Goal: Information Seeking & Learning: Learn about a topic

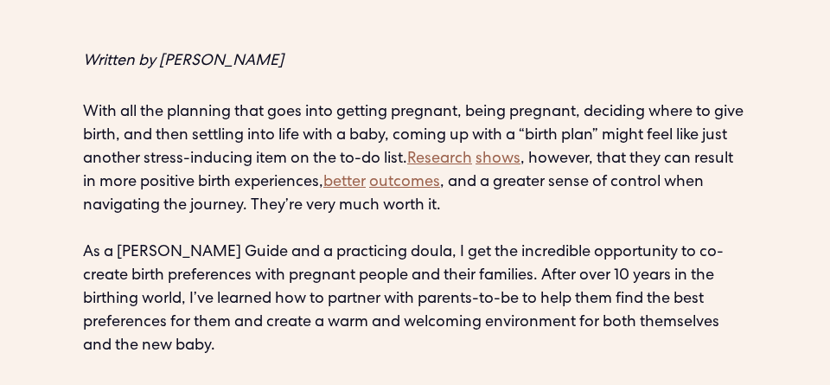
scroll to position [999, 0]
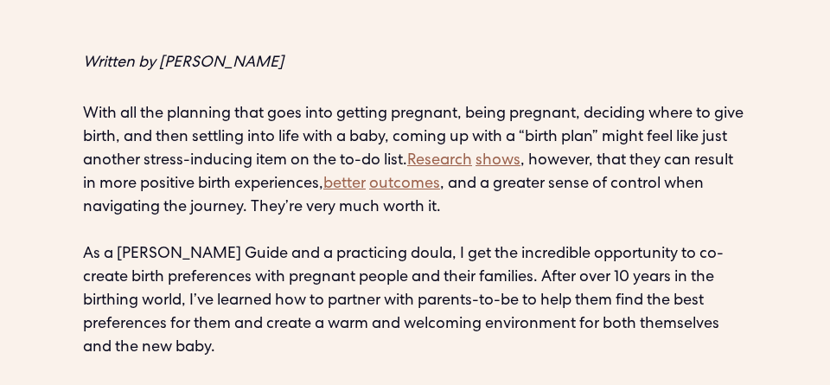
click at [132, 117] on p "With all the planning that goes into getting pregnant, being pregnant, deciding…" at bounding box center [415, 231] width 664 height 257
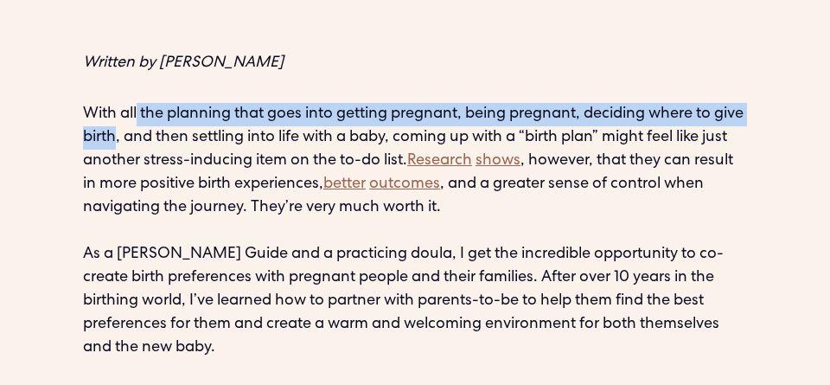
drag, startPoint x: 152, startPoint y: 143, endPoint x: 138, endPoint y: 120, distance: 26.4
click at [138, 120] on p "With all the planning that goes into getting pregnant, being pregnant, deciding…" at bounding box center [415, 231] width 664 height 257
click at [144, 118] on p "With all the planning that goes into getting pregnant, being pregnant, deciding…" at bounding box center [415, 231] width 664 height 257
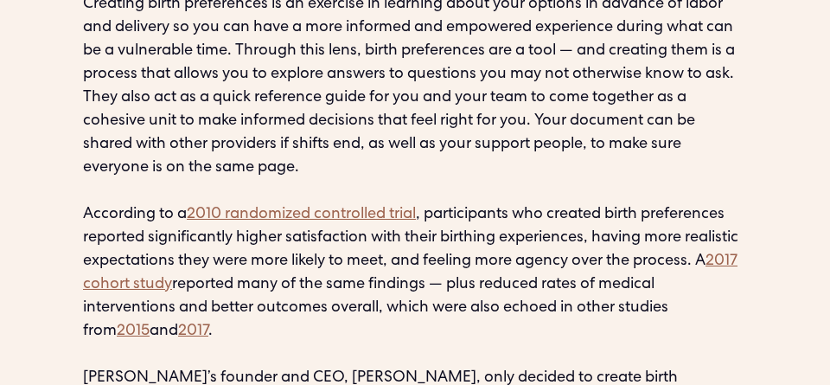
scroll to position [1980, 0]
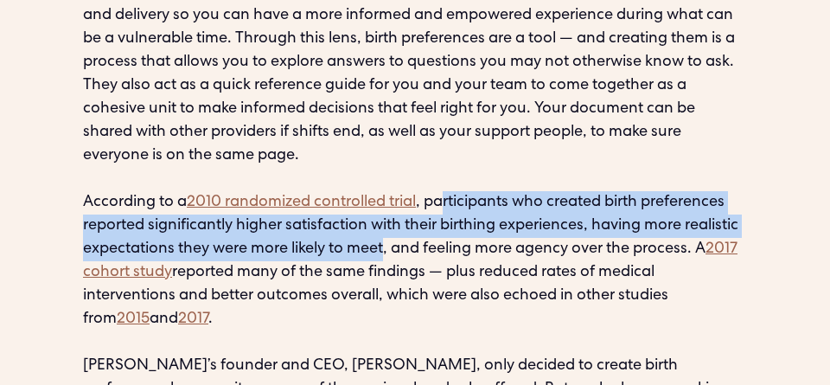
drag, startPoint x: 446, startPoint y: 202, endPoint x: 448, endPoint y: 252, distance: 49.3
click at [448, 252] on p "The labor and delivery environment’s fast-paced energy can result in birthing p…" at bounding box center [415, 133] width 664 height 724
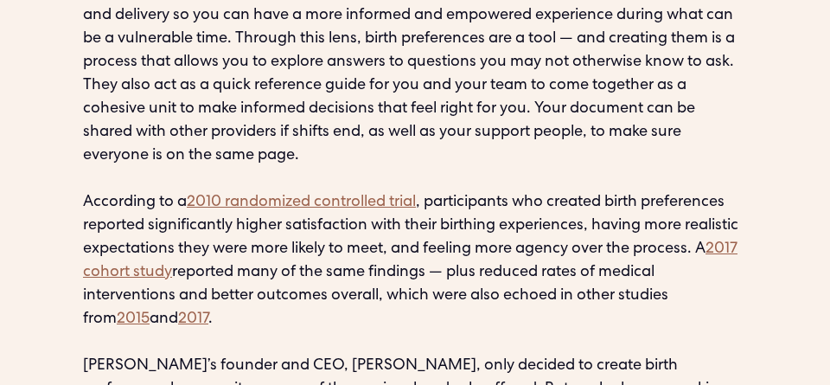
click at [335, 275] on p "The labor and delivery environment’s fast-paced energy can result in birthing p…" at bounding box center [415, 133] width 664 height 724
click at [317, 297] on p "The labor and delivery environment’s fast-paced energy can result in birthing p…" at bounding box center [415, 133] width 664 height 724
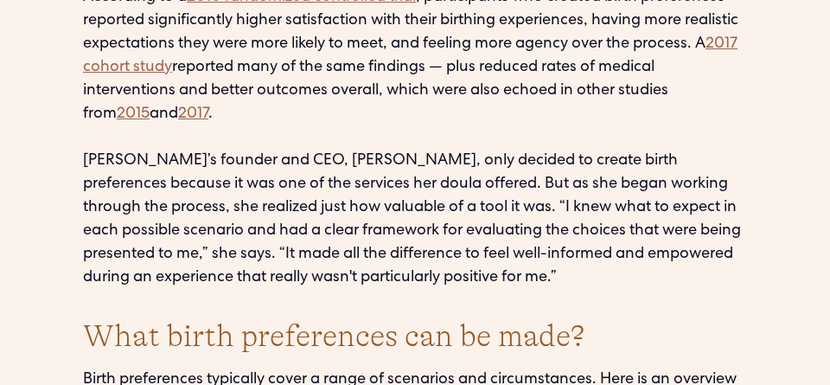
scroll to position [2185, 0]
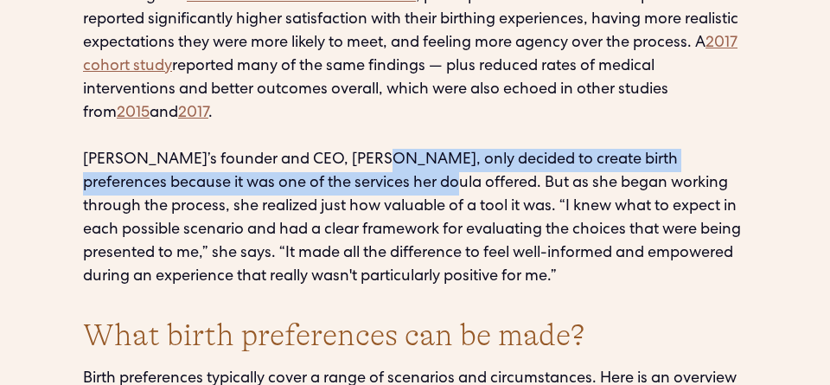
drag, startPoint x: 364, startPoint y: 160, endPoint x: 367, endPoint y: 180, distance: 20.1
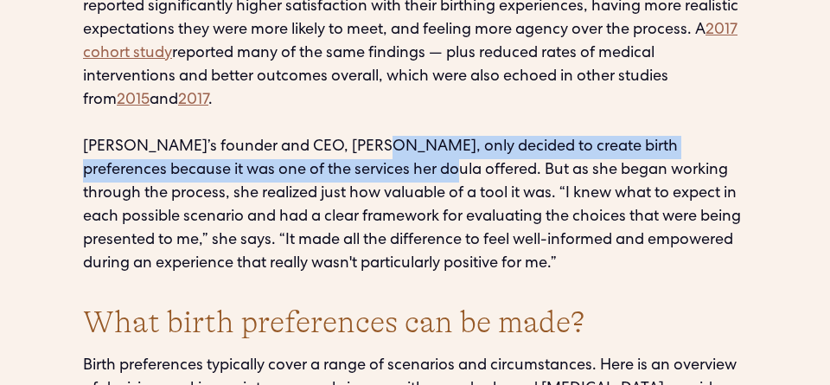
scroll to position [2204, 0]
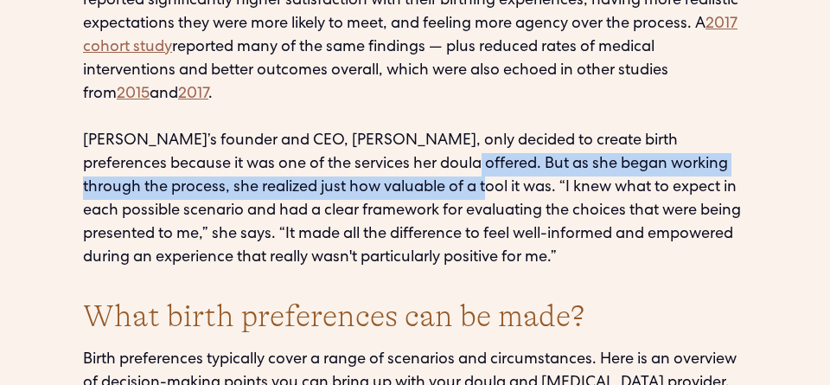
drag, startPoint x: 386, startPoint y: 165, endPoint x: 407, endPoint y: 187, distance: 30.0
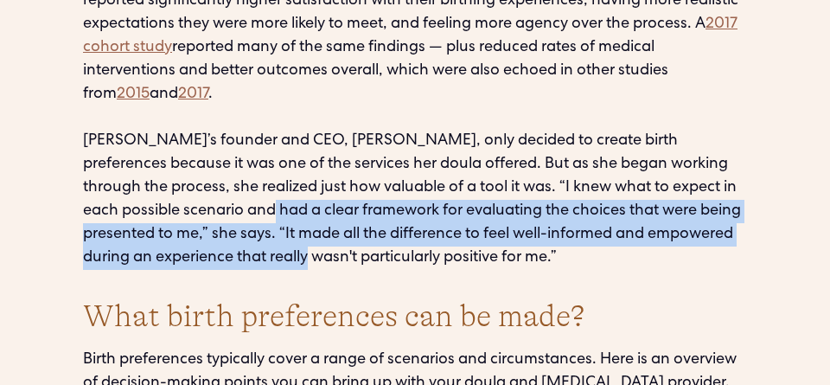
drag, startPoint x: 245, startPoint y: 213, endPoint x: 310, endPoint y: 249, distance: 75.1
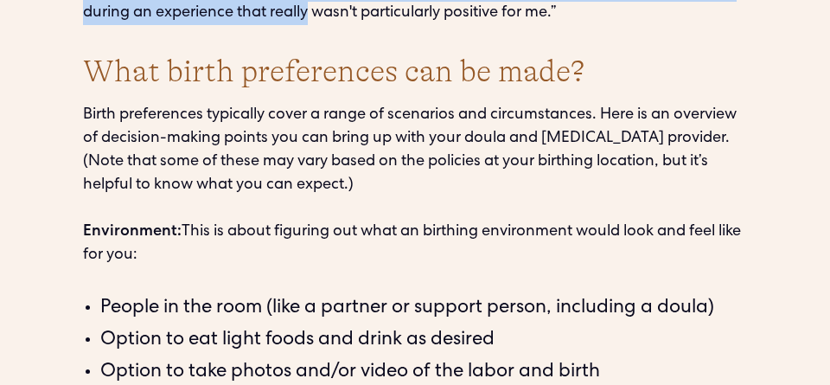
scroll to position [2453, 0]
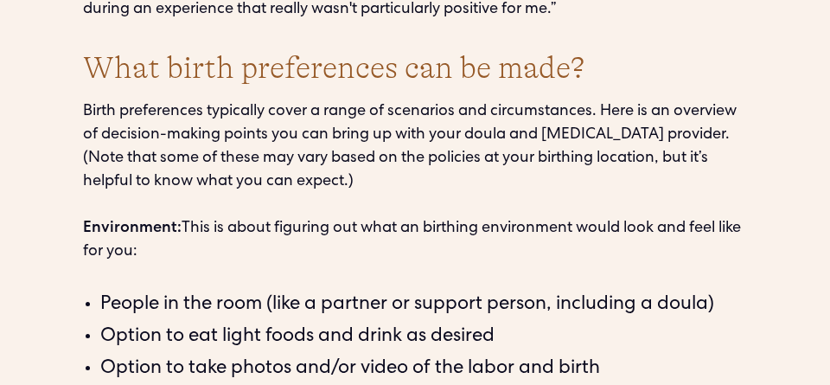
click at [216, 113] on p "Birth preferences typically cover a range of scenarios and circumstances. Here …" at bounding box center [415, 181] width 664 height 163
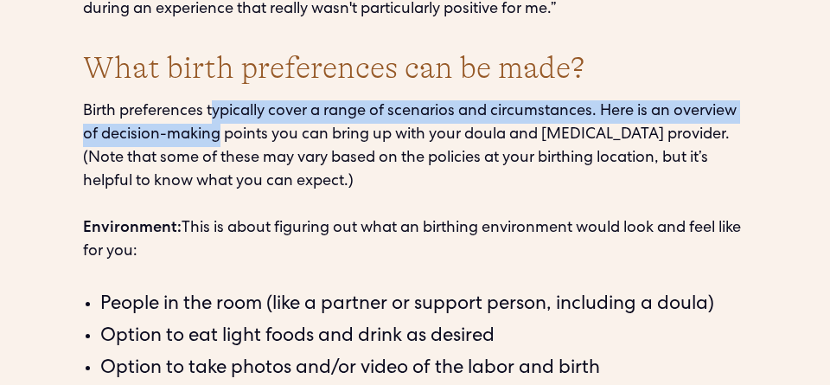
drag, startPoint x: 216, startPoint y: 112, endPoint x: 221, endPoint y: 133, distance: 21.4
click at [221, 133] on p "Birth preferences typically cover a range of scenarios and circumstances. Here …" at bounding box center [415, 181] width 664 height 163
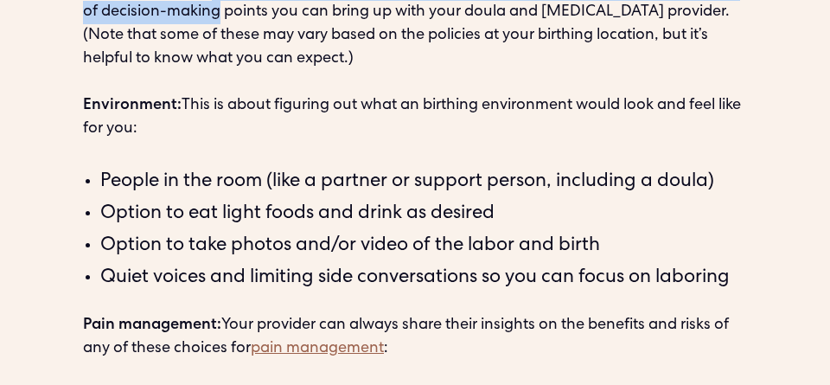
scroll to position [2576, 0]
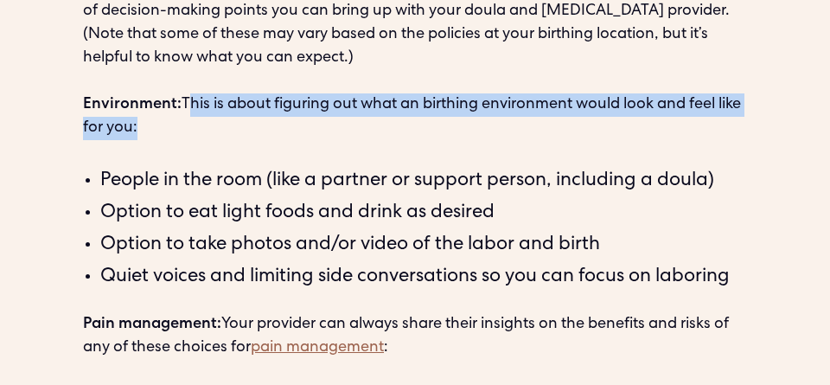
drag, startPoint x: 189, startPoint y: 104, endPoint x: 197, endPoint y: 118, distance: 15.9
click at [197, 118] on p "Birth preferences typically cover a range of scenarios and circumstances. Here …" at bounding box center [415, 58] width 664 height 163
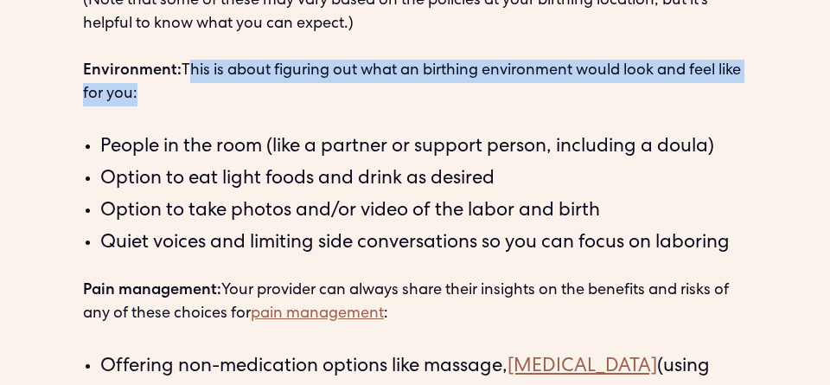
scroll to position [2609, 0]
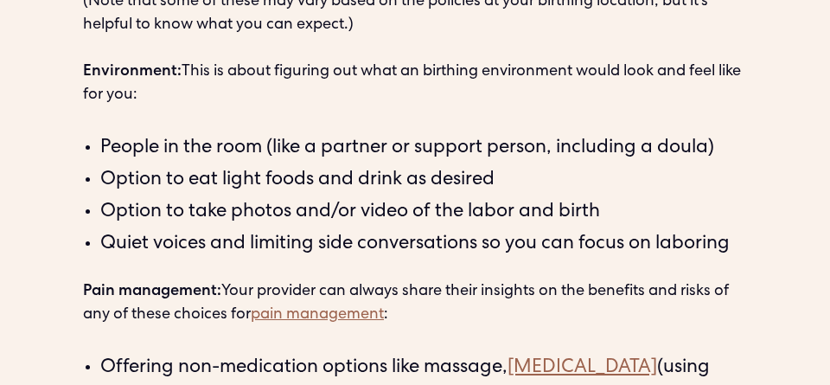
click at [274, 149] on li "People in the room (like a partner or support person, including a doula)" at bounding box center [423, 149] width 647 height 29
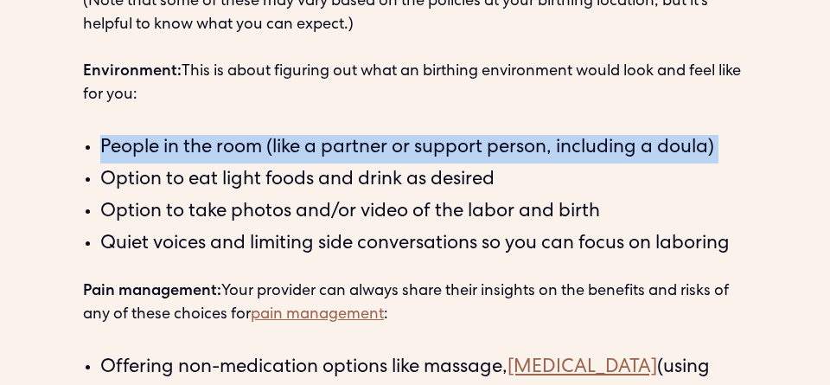
click at [274, 149] on li "People in the room (like a partner or support person, including a doula)" at bounding box center [423, 149] width 647 height 29
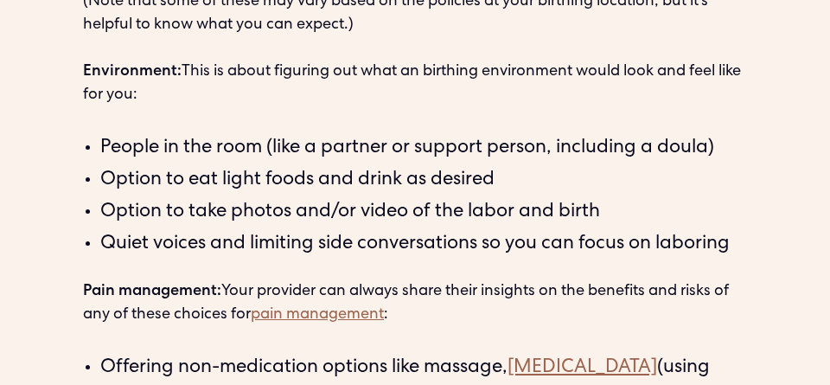
click at [275, 149] on li "People in the room (like a partner or support person, including a doula)" at bounding box center [423, 149] width 647 height 29
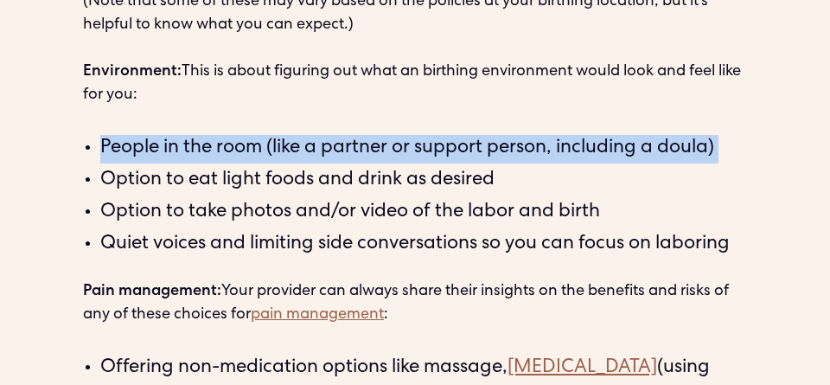
click at [275, 149] on li "People in the room (like a partner or support person, including a doula)" at bounding box center [423, 149] width 647 height 29
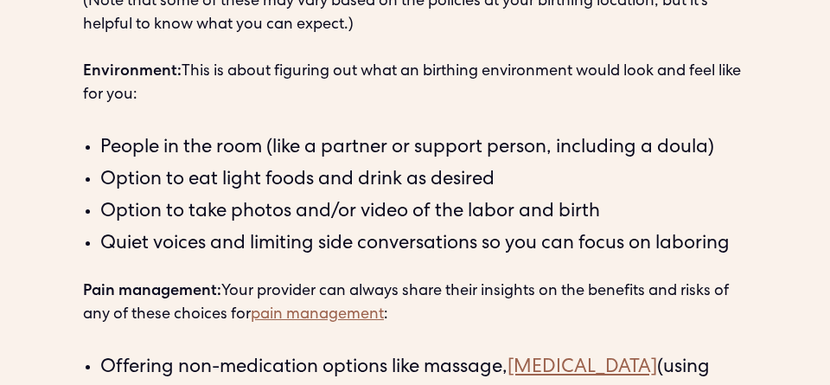
click at [275, 149] on li "People in the room (like a partner or support person, including a doula)" at bounding box center [423, 149] width 647 height 29
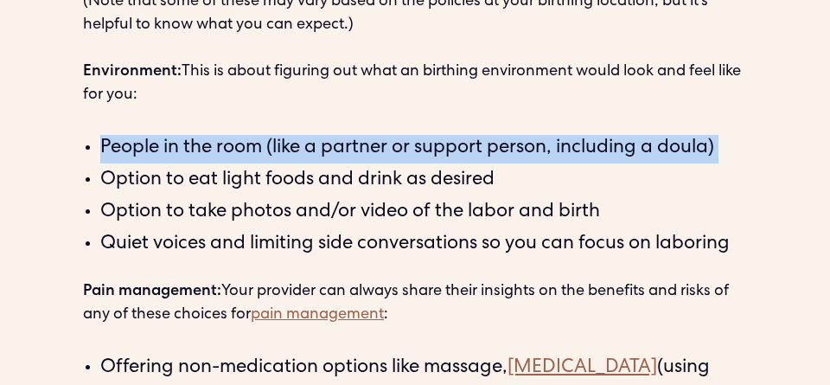
click at [275, 149] on li "People in the room (like a partner or support person, including a doula)" at bounding box center [423, 149] width 647 height 29
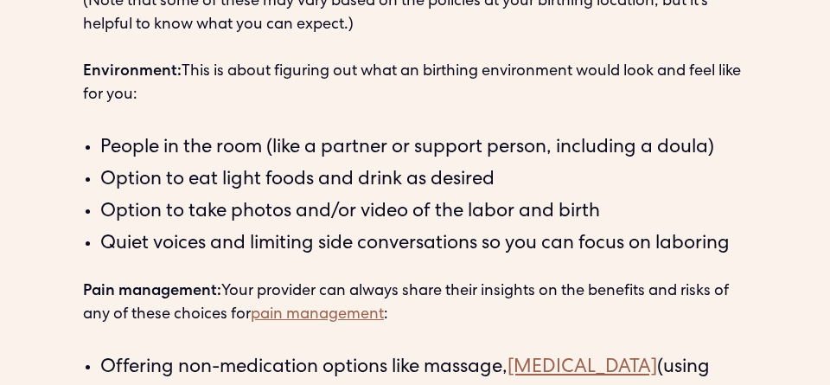
click at [244, 182] on li "Option to eat light foods and drink as desired" at bounding box center [423, 181] width 647 height 29
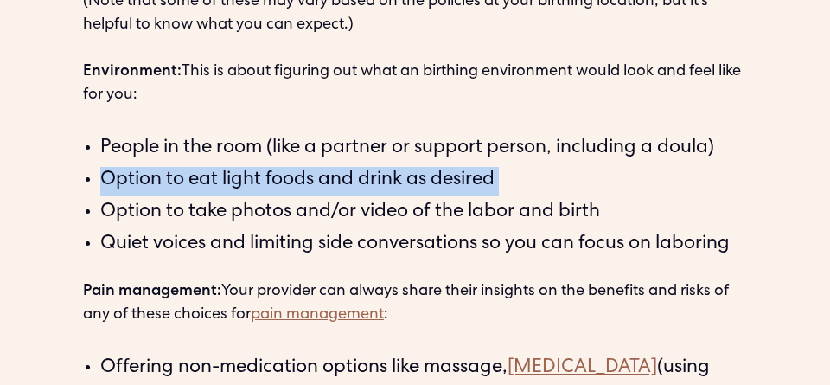
click at [244, 182] on li "Option to eat light foods and drink as desired" at bounding box center [423, 181] width 647 height 29
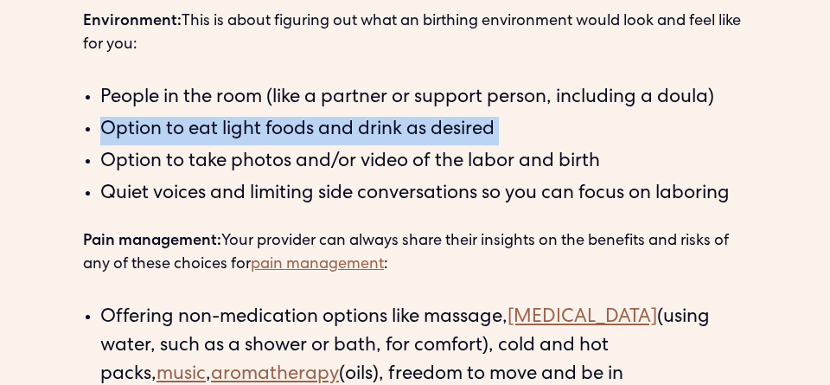
scroll to position [2660, 0]
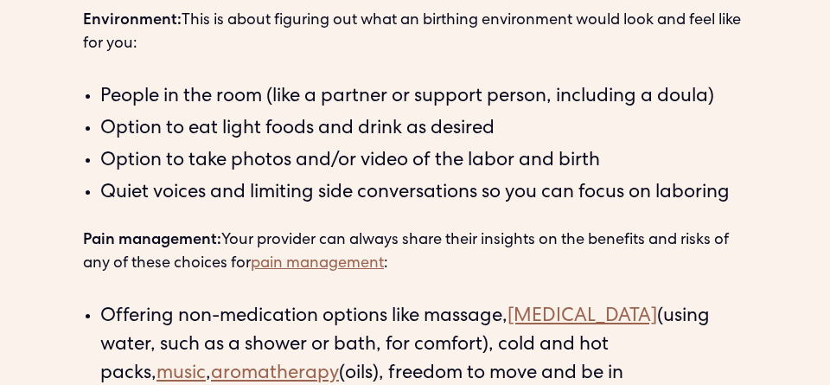
click at [273, 97] on li "People in the room (like a partner or support person, including a doula)" at bounding box center [423, 98] width 647 height 29
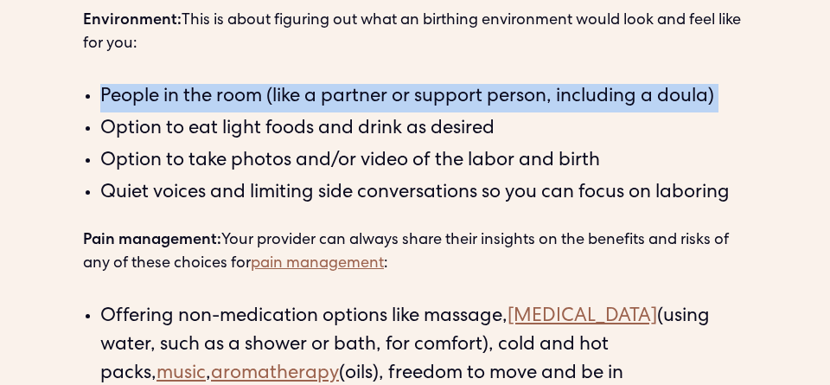
click at [273, 97] on li "People in the room (like a partner or support person, including a doula)" at bounding box center [423, 98] width 647 height 29
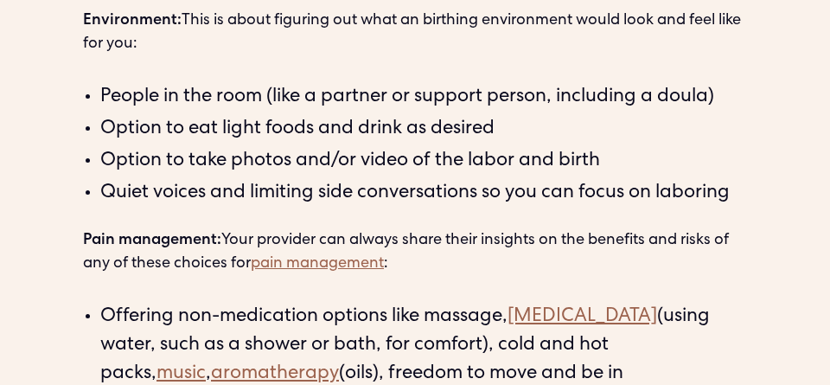
click at [269, 130] on li "Option to eat light foods and drink as desired" at bounding box center [423, 130] width 647 height 29
click at [276, 130] on li "Option to eat light foods and drink as desired" at bounding box center [423, 130] width 647 height 29
click at [126, 131] on li "Option to eat light foods and drink as desired" at bounding box center [423, 130] width 647 height 29
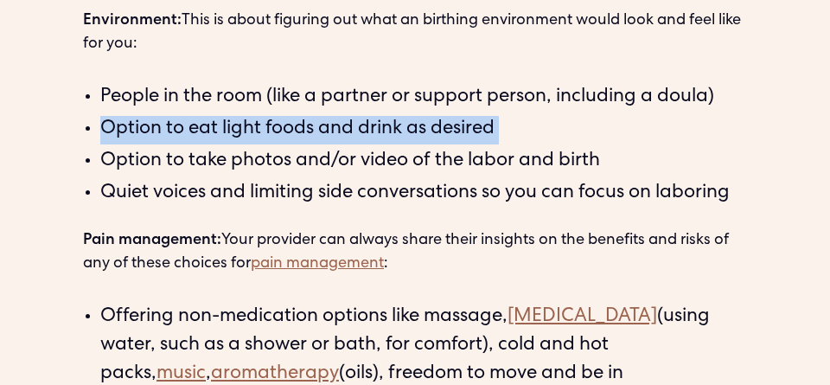
click at [126, 131] on li "Option to eat light foods and drink as desired" at bounding box center [423, 130] width 647 height 29
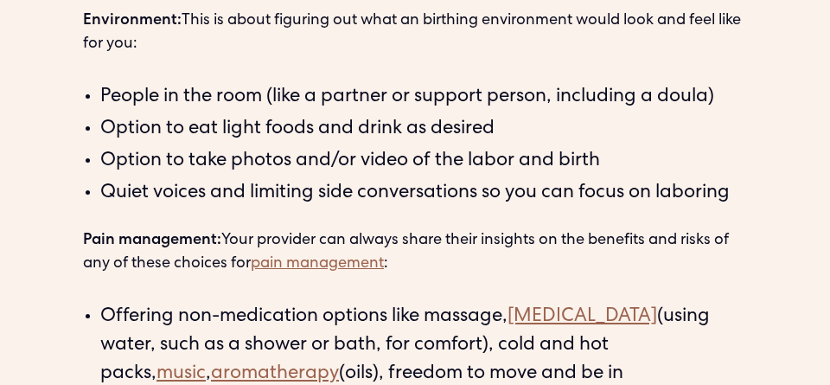
click at [142, 163] on li "Option to take photos and/or video of the labor and birth" at bounding box center [423, 162] width 647 height 29
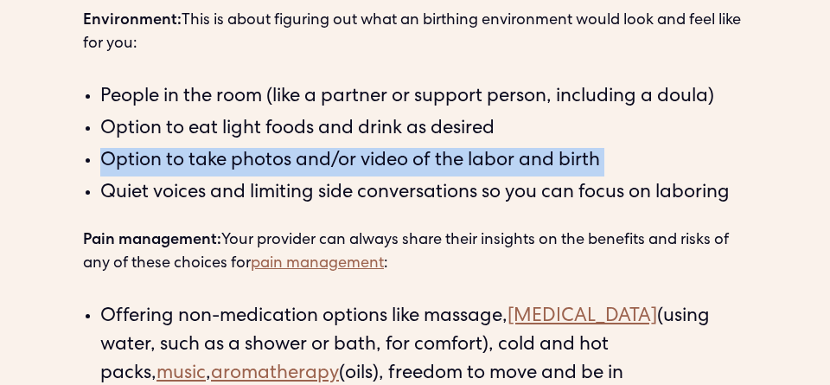
click at [142, 163] on li "Option to take photos and/or video of the labor and birth" at bounding box center [423, 162] width 647 height 29
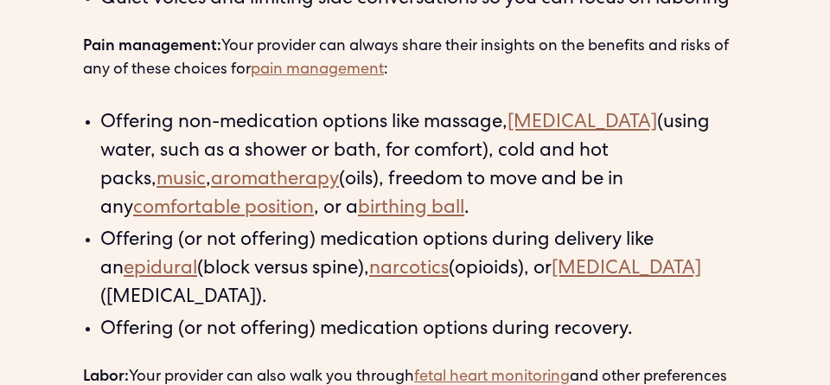
scroll to position [2855, 0]
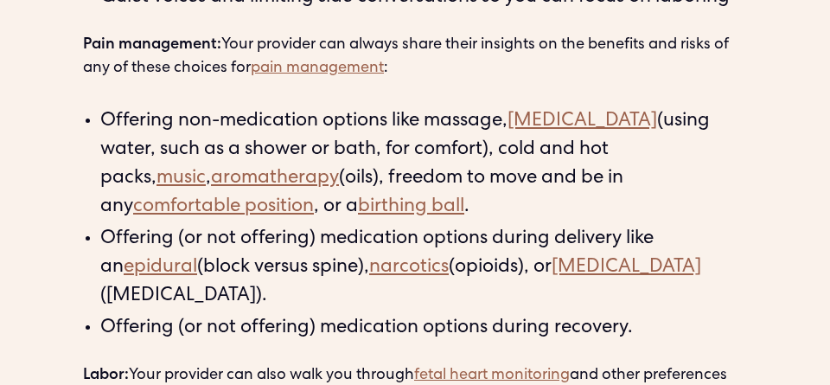
click at [185, 126] on li "Offering non-medication options like massage, [MEDICAL_DATA] (using water, such…" at bounding box center [423, 165] width 647 height 114
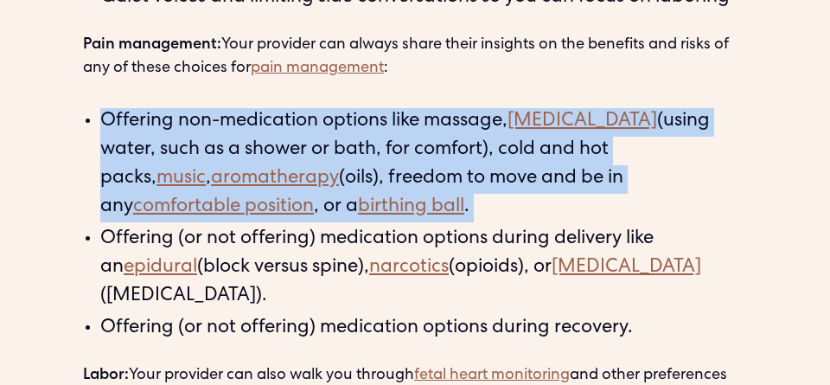
click at [185, 126] on li "Offering non-medication options like massage, [MEDICAL_DATA] (using water, such…" at bounding box center [423, 165] width 647 height 114
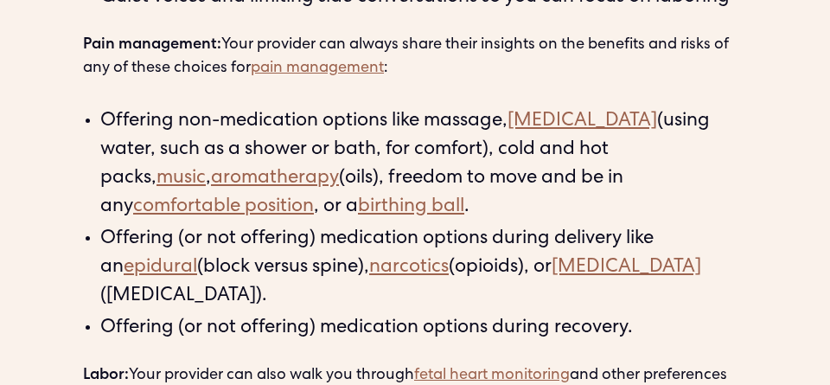
click at [229, 239] on li "Offering (or not offering) medication options during delivery like an epidural …" at bounding box center [423, 269] width 647 height 86
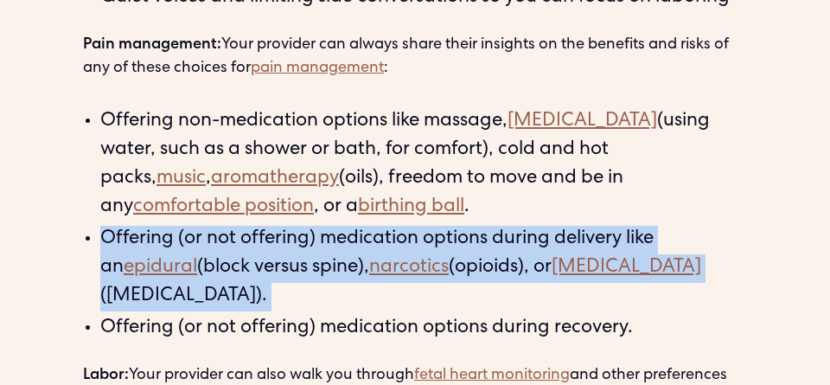
click at [229, 239] on li "Offering (or not offering) medication options during delivery like an epidural …" at bounding box center [423, 269] width 647 height 86
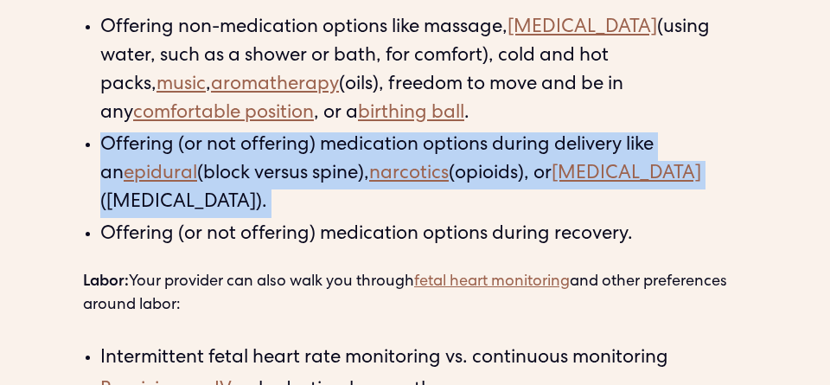
scroll to position [2958, 0]
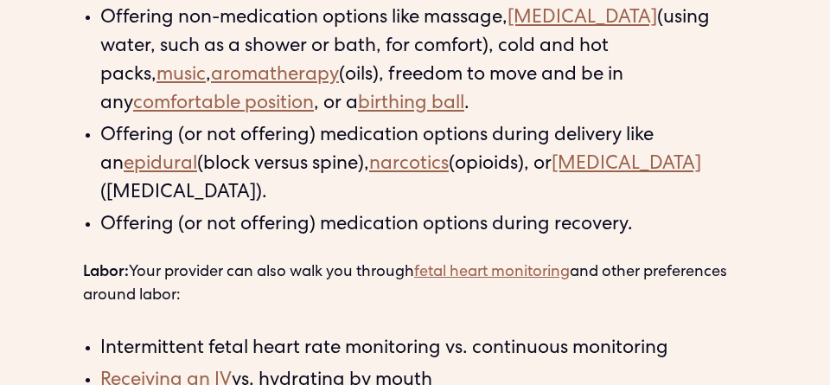
click at [248, 233] on li "Offering (or not offering) medication options during recovery." at bounding box center [423, 226] width 647 height 29
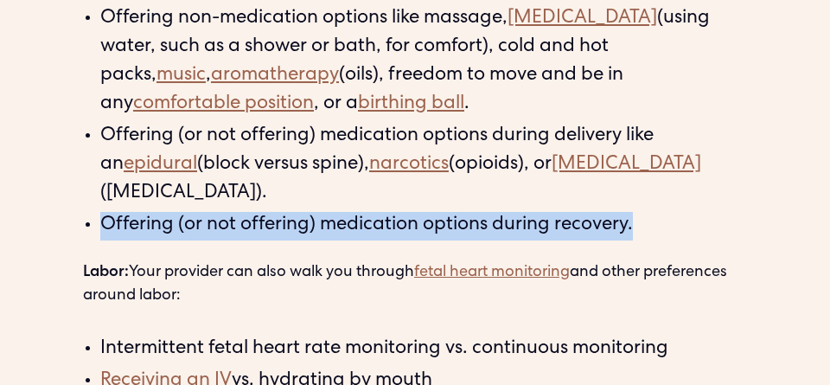
click at [248, 233] on li "Offering (or not offering) medication options during recovery." at bounding box center [423, 226] width 647 height 29
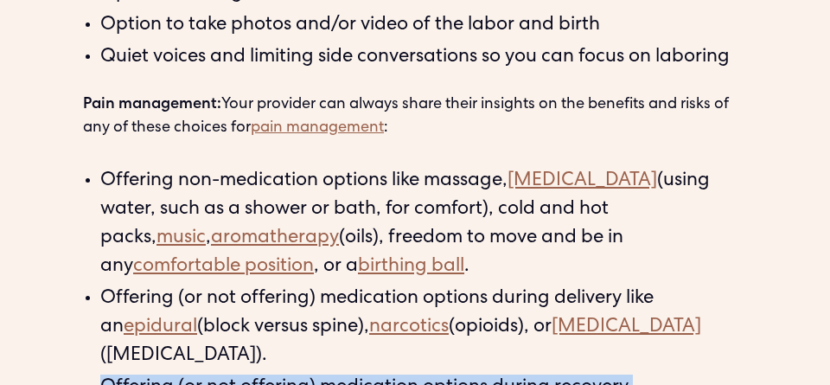
scroll to position [2796, 0]
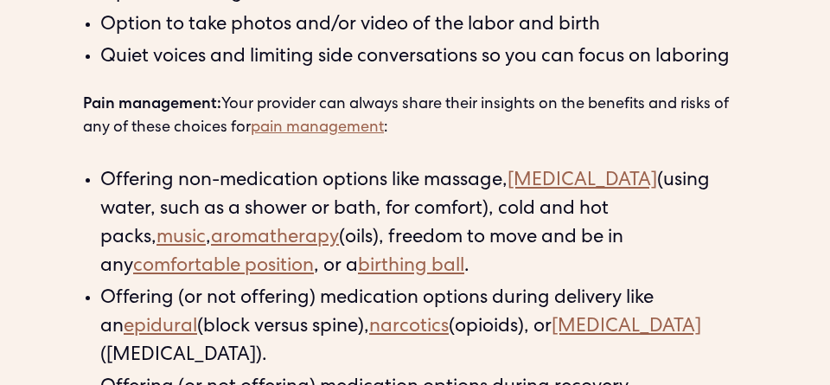
click at [227, 112] on p "Pain management: Your provider can always share their insights on the benefits …" at bounding box center [415, 116] width 664 height 47
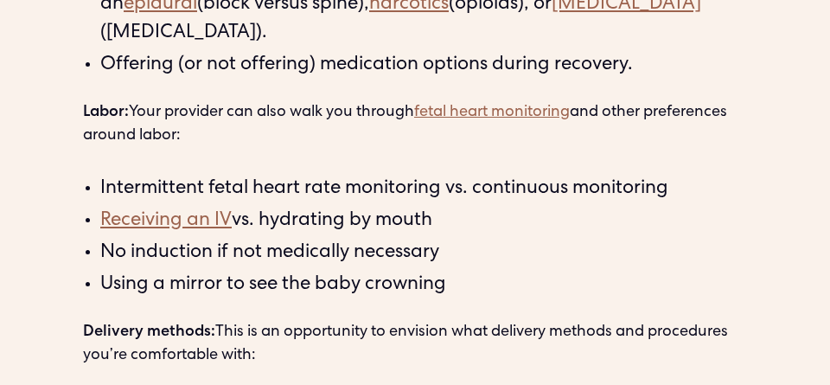
scroll to position [3136, 0]
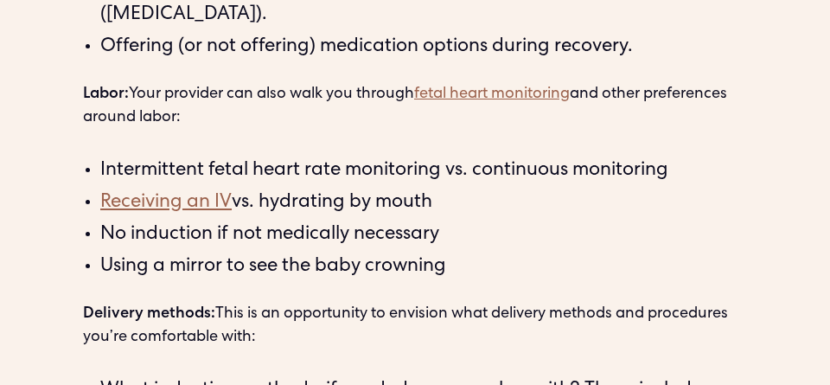
click at [164, 173] on li "Intermittent fetal heart rate monitoring vs. continuous monitoring" at bounding box center [423, 171] width 647 height 29
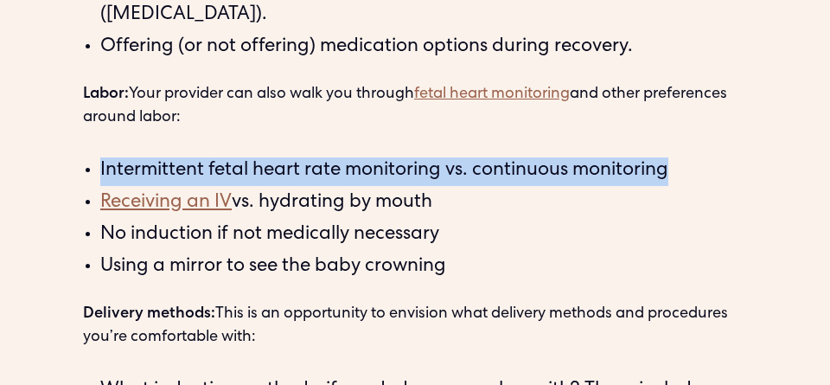
click at [164, 173] on li "Intermittent fetal heart rate monitoring vs. continuous monitoring" at bounding box center [423, 171] width 647 height 29
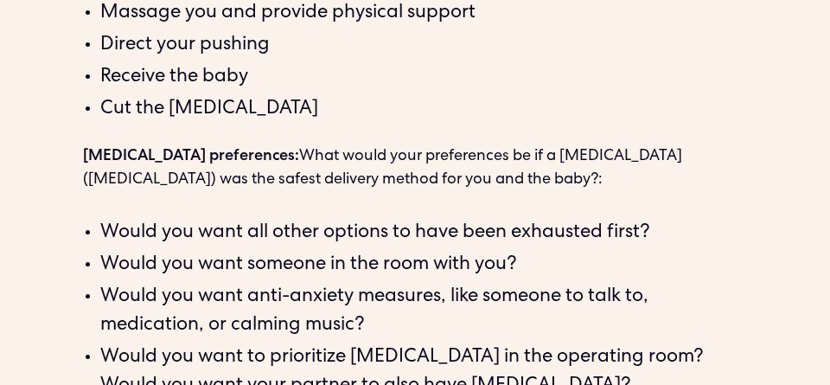
scroll to position [3874, 0]
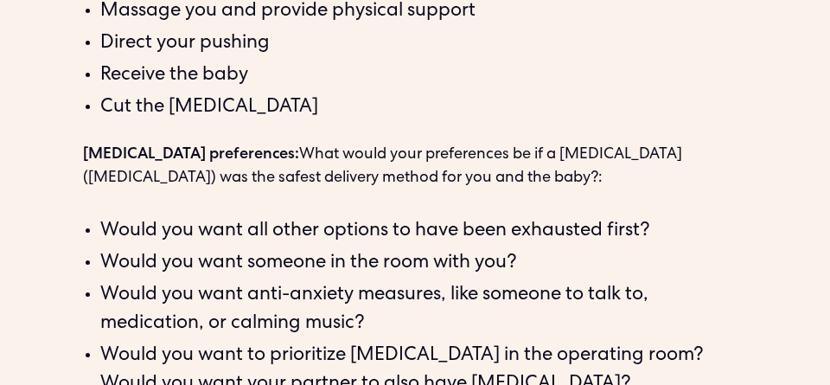
click at [311, 152] on p "[MEDICAL_DATA] preferences: What would your preferences be if a [MEDICAL_DATA] …" at bounding box center [415, 167] width 664 height 47
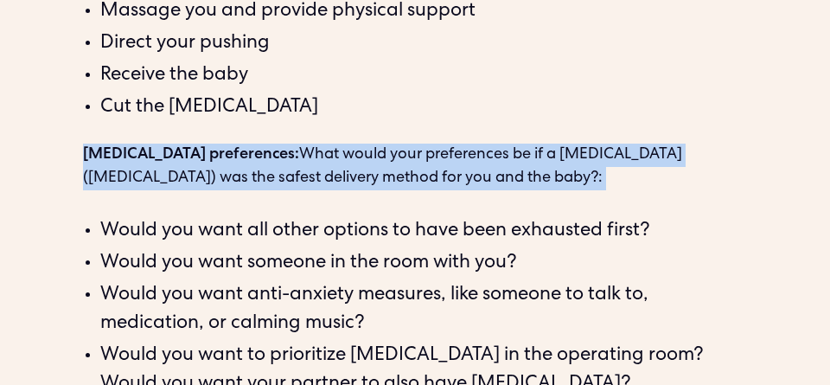
click at [311, 152] on p "[MEDICAL_DATA] preferences: What would your preferences be if a [MEDICAL_DATA] …" at bounding box center [415, 167] width 664 height 47
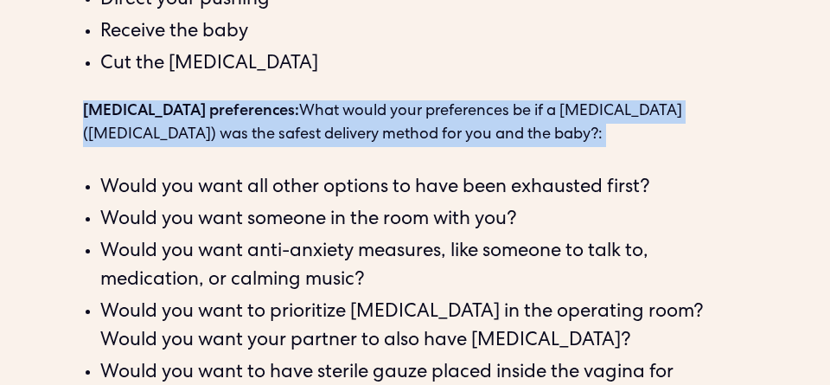
scroll to position [3918, 0]
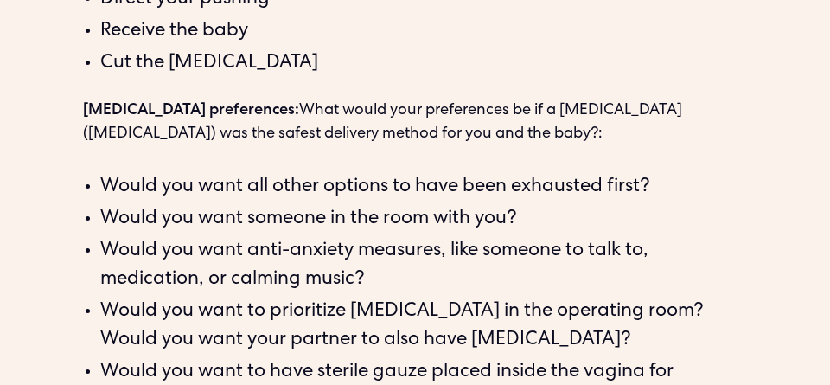
click at [319, 189] on li "Would you want all other options to have been exhausted first?" at bounding box center [423, 188] width 647 height 29
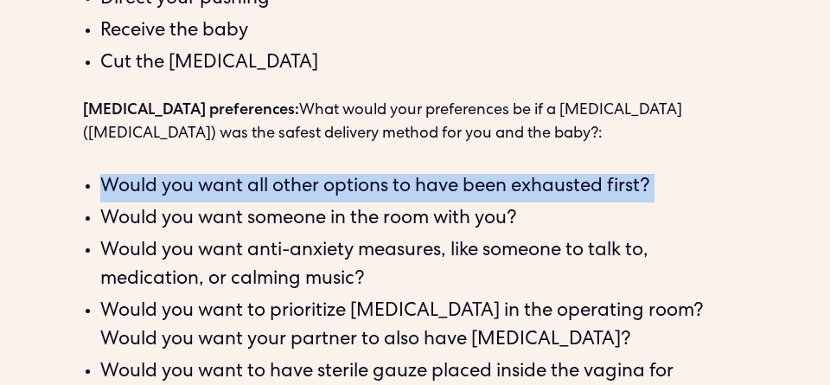
click at [319, 189] on li "Would you want all other options to have been exhausted first?" at bounding box center [423, 188] width 647 height 29
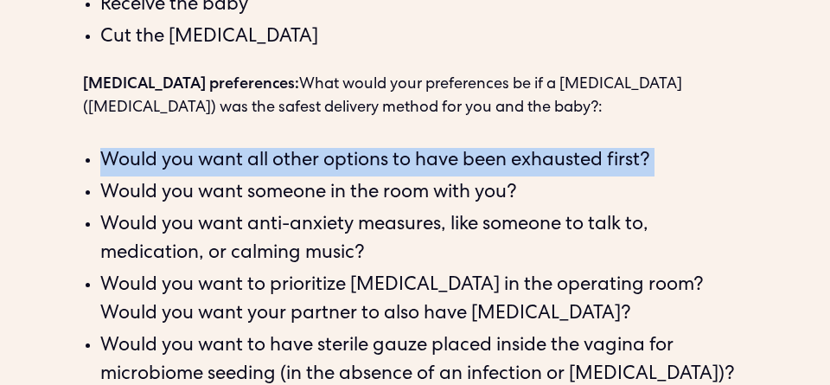
scroll to position [3945, 0]
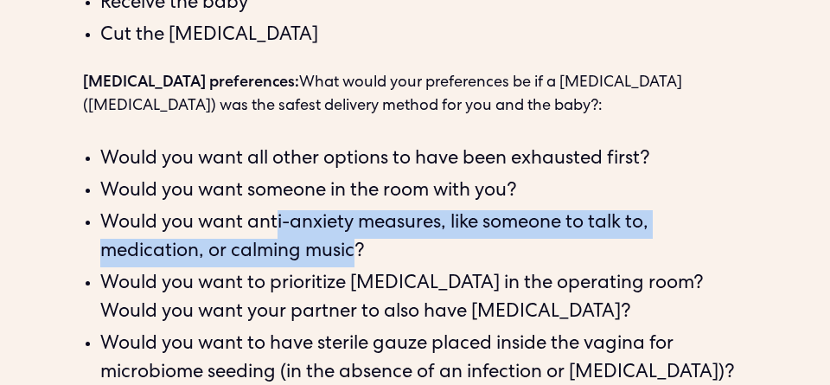
drag, startPoint x: 278, startPoint y: 227, endPoint x: 360, endPoint y: 250, distance: 85.1
click at [360, 250] on li "Would you want anti-anxiety measures, like someone to talk to, medication, or c…" at bounding box center [423, 238] width 647 height 57
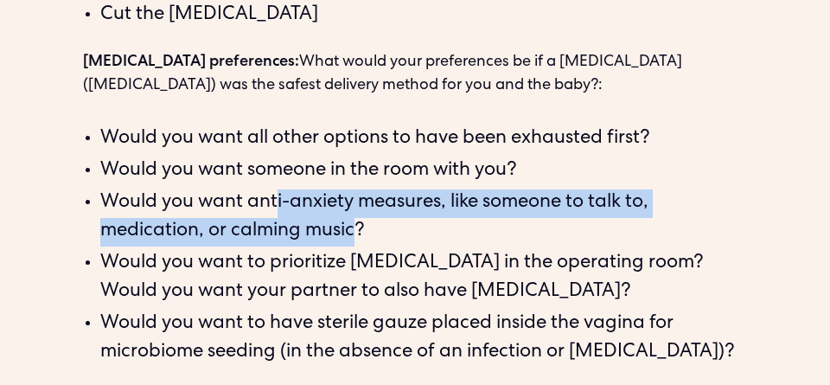
scroll to position [3969, 0]
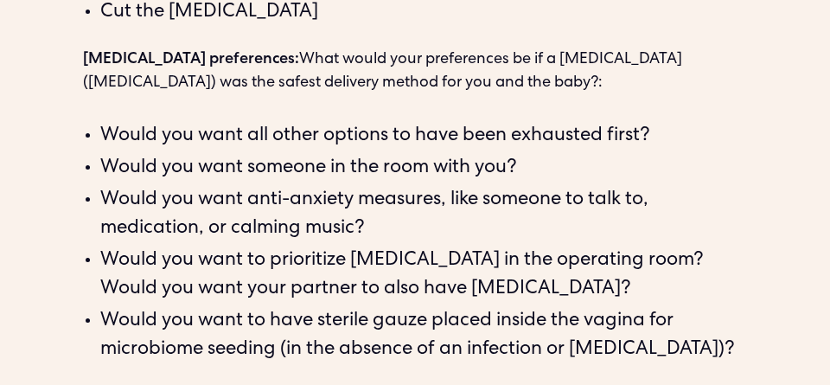
click at [363, 260] on li "Would you want to prioritize [MEDICAL_DATA] in the operating room? Would you wa…" at bounding box center [423, 275] width 647 height 57
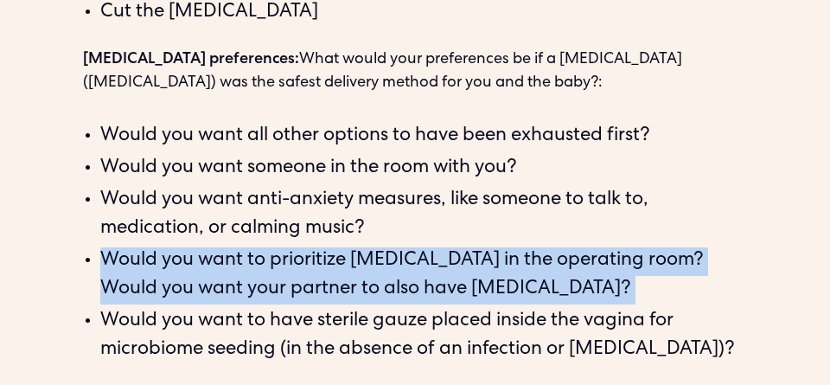
click at [363, 260] on li "Would you want to prioritize [MEDICAL_DATA] in the operating room? Would you wa…" at bounding box center [423, 275] width 647 height 57
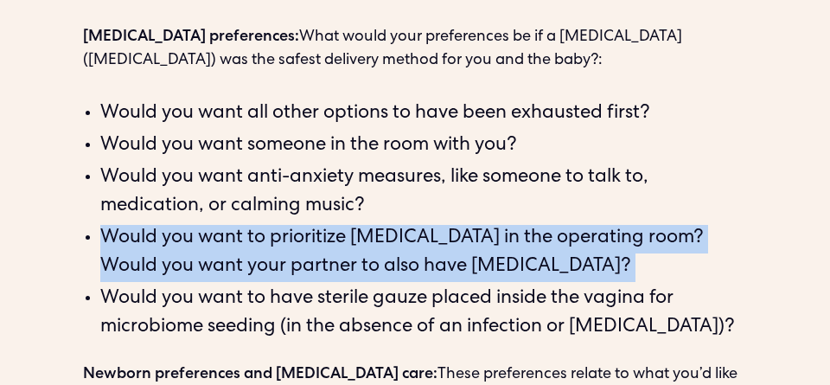
scroll to position [3992, 0]
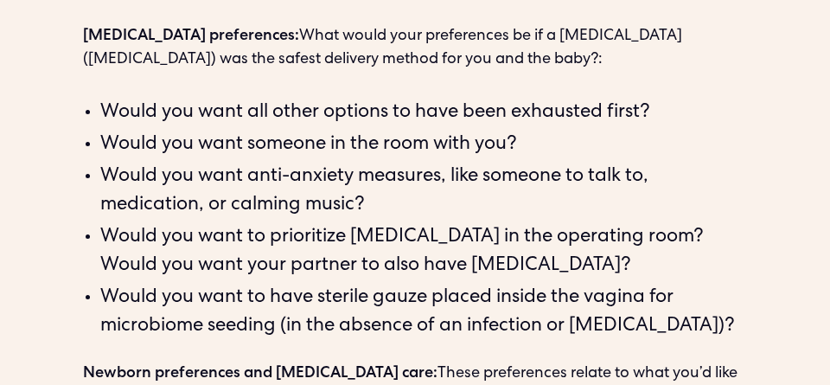
click at [343, 299] on li "Would you want to have sterile gauze placed inside the vagina for microbiome se…" at bounding box center [423, 312] width 647 height 57
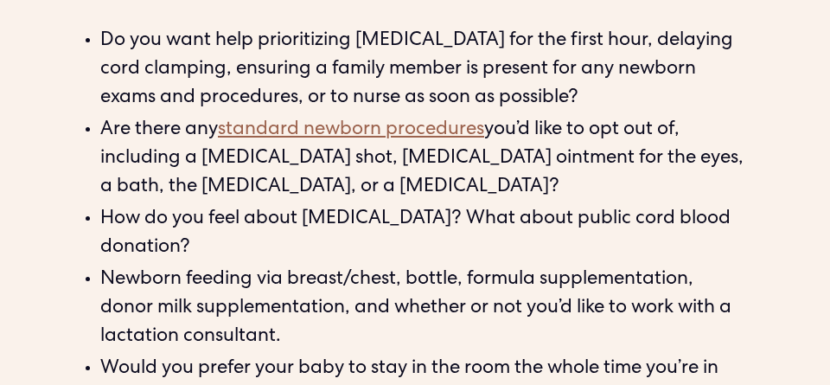
scroll to position [4406, 0]
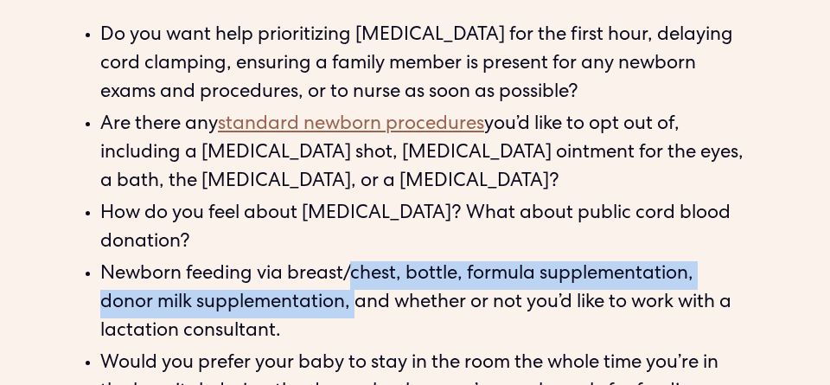
drag, startPoint x: 354, startPoint y: 277, endPoint x: 358, endPoint y: 290, distance: 14.3
click at [358, 290] on li "Newborn feeding via breast/chest, bottle, formula supplementation, donor milk s…" at bounding box center [423, 304] width 647 height 86
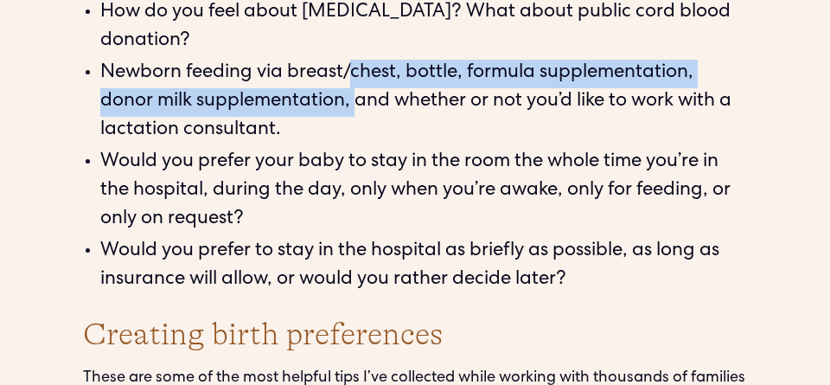
scroll to position [4609, 0]
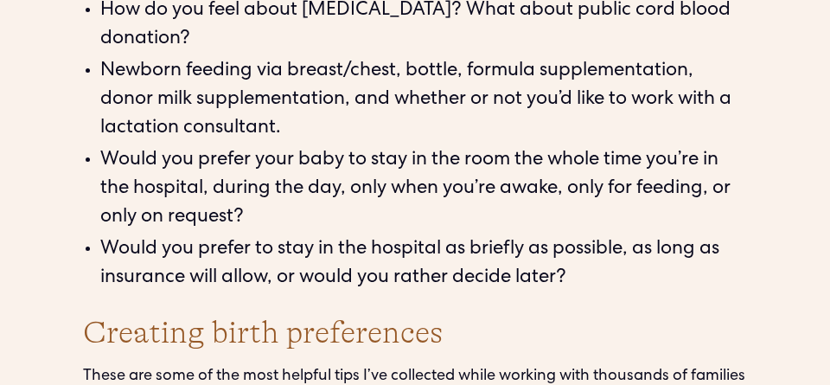
click at [389, 249] on li "Would you prefer to stay in the hospital as briefly as possible, as long as ins…" at bounding box center [423, 264] width 647 height 57
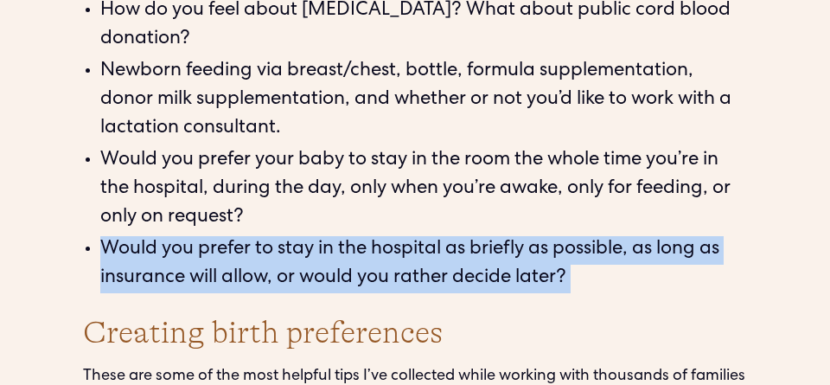
click at [389, 249] on li "Would you prefer to stay in the hospital as briefly as possible, as long as ins…" at bounding box center [423, 264] width 647 height 57
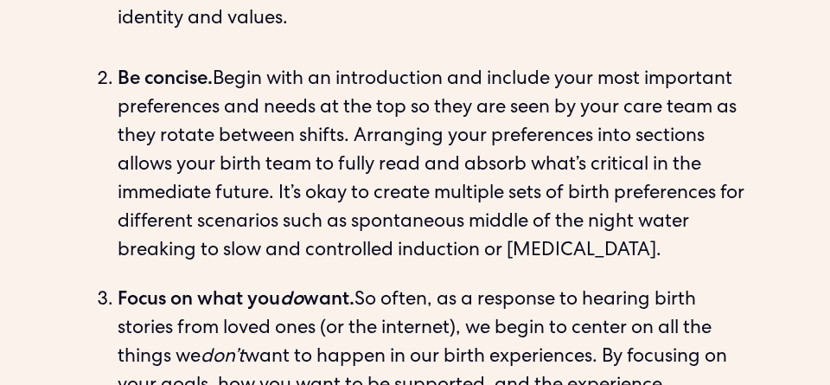
scroll to position [5135, 0]
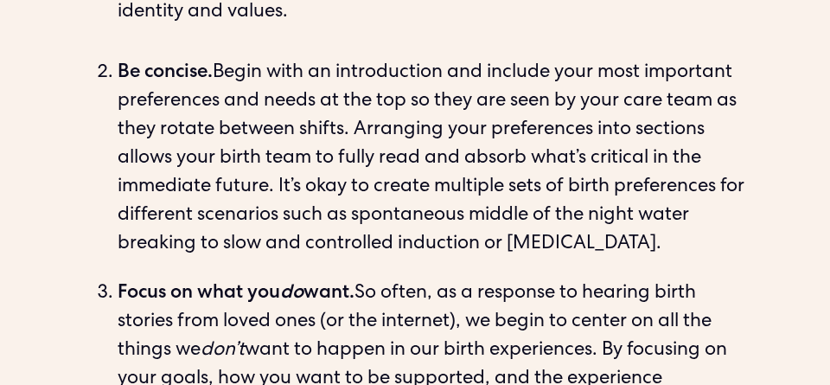
click at [443, 128] on li "Be concise. Begin with an introduction and include your most important preferen…" at bounding box center [432, 160] width 629 height 200
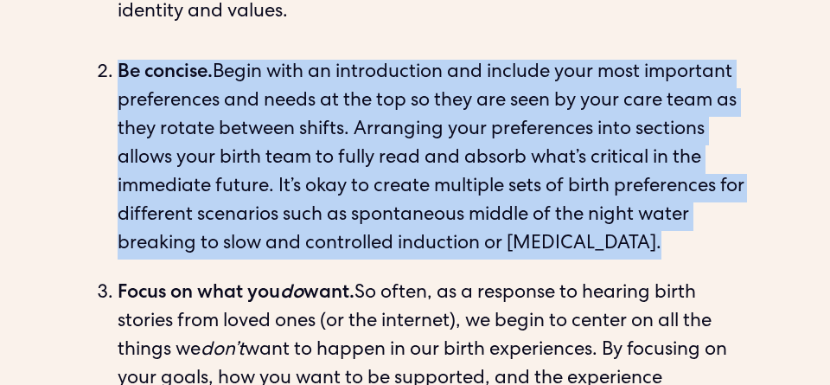
click at [443, 128] on li "Be concise. Begin with an introduction and include your most important preferen…" at bounding box center [432, 160] width 629 height 200
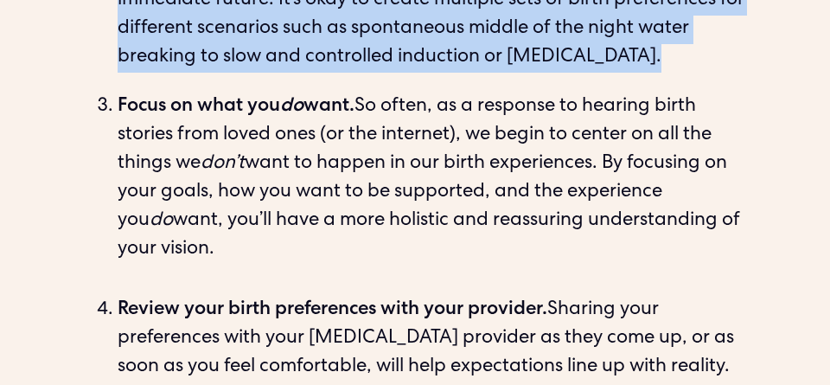
scroll to position [5321, 0]
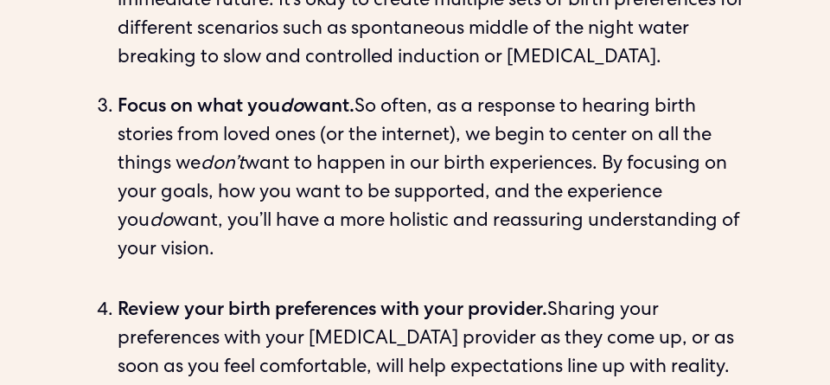
click at [465, 106] on li "Focus on what you do want. So often, as a response to hearing birth stories fro…" at bounding box center [432, 194] width 629 height 200
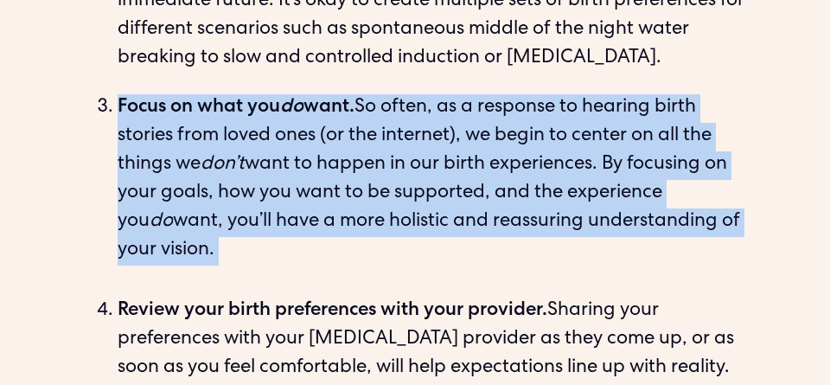
click at [465, 106] on li "Focus on what you do want. So often, as a response to hearing birth stories fro…" at bounding box center [432, 194] width 629 height 200
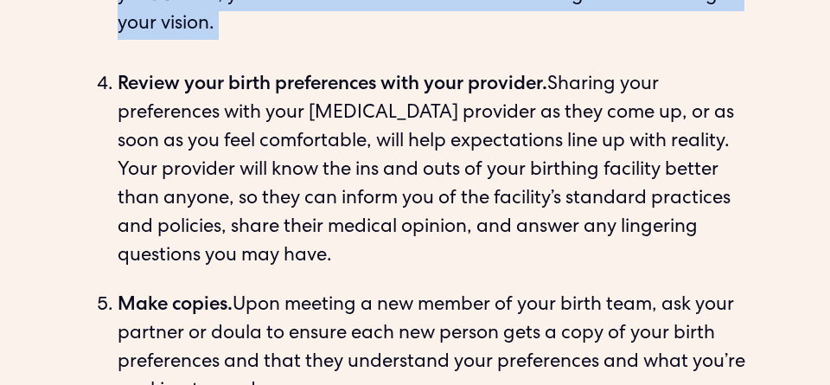
scroll to position [5547, 0]
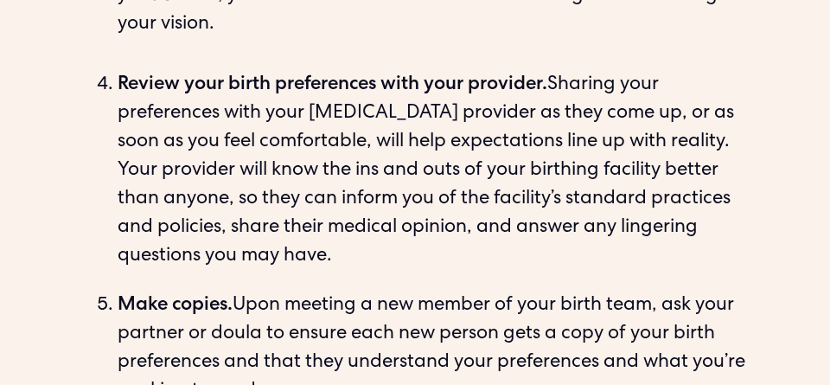
click at [480, 117] on li "Review your birth preferences with your provider. Sharing your preferences with…" at bounding box center [432, 172] width 629 height 200
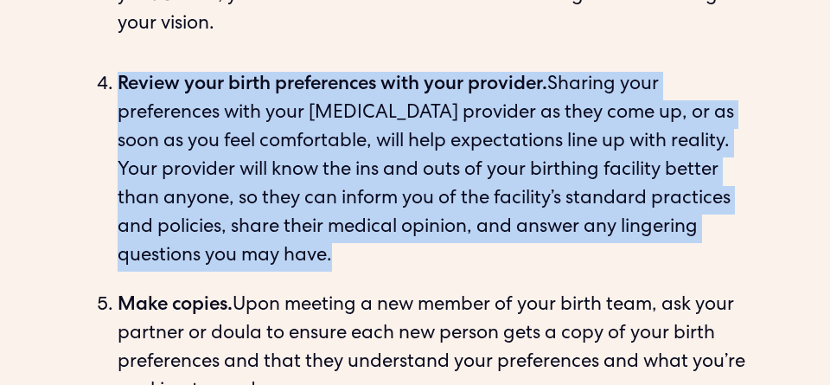
click at [480, 117] on li "Review your birth preferences with your provider. Sharing your preferences with…" at bounding box center [432, 172] width 629 height 200
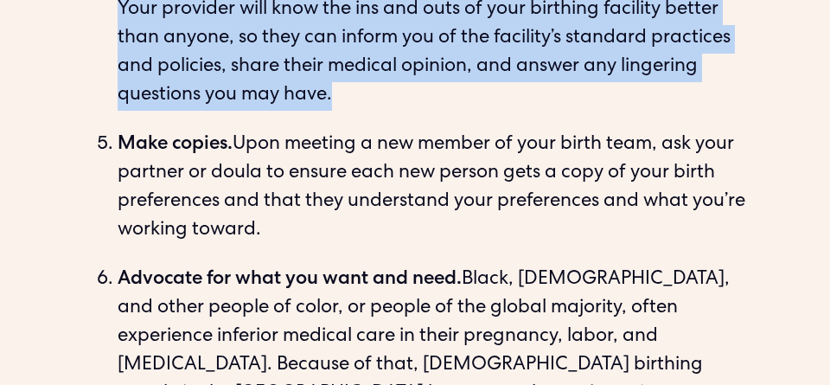
scroll to position [5706, 0]
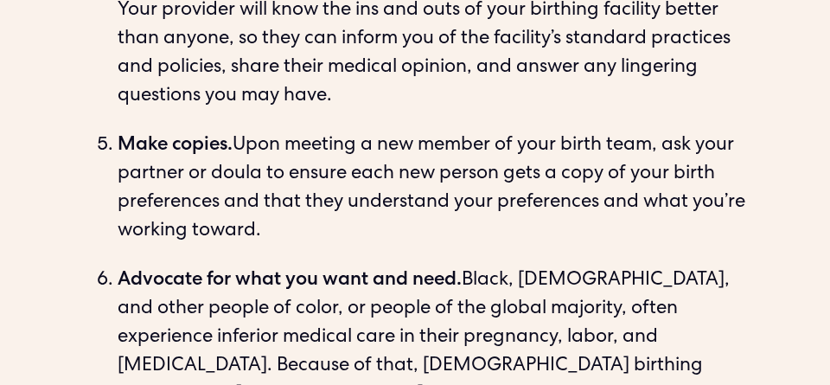
click at [443, 150] on li "Make copies. Upon meeting a new member of your birth team, ask your partner or …" at bounding box center [432, 189] width 629 height 114
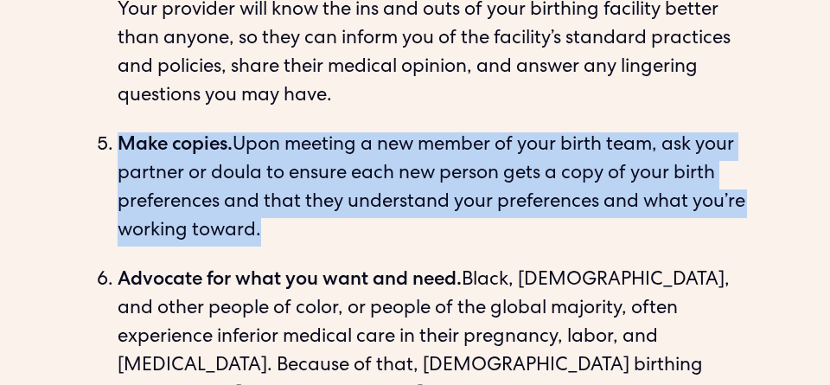
click at [443, 150] on li "Make copies. Upon meeting a new member of your birth team, ask your partner or …" at bounding box center [432, 189] width 629 height 114
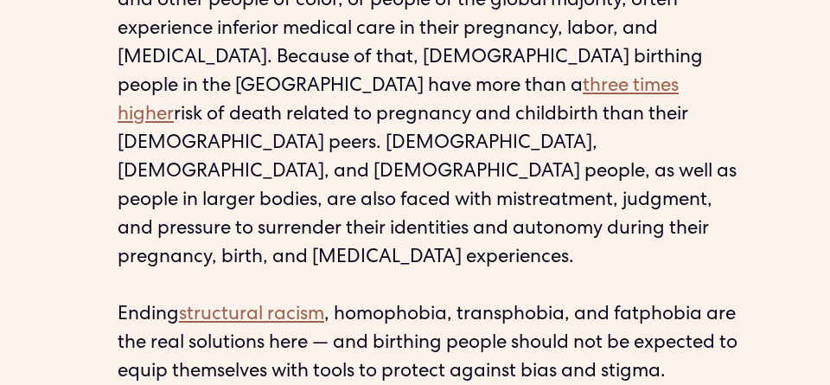
scroll to position [6013, 0]
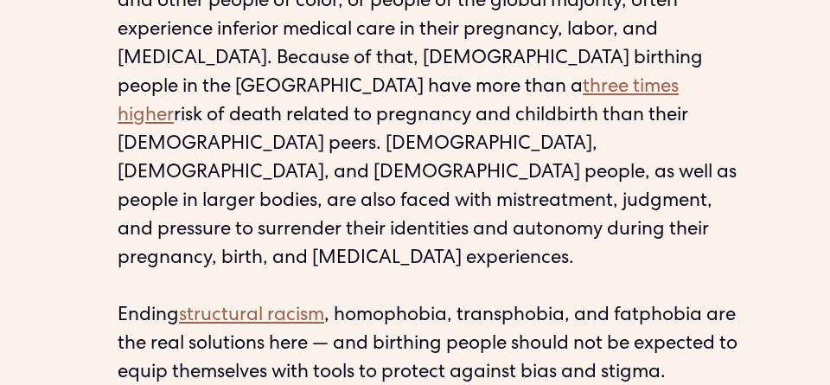
click at [297, 144] on li "Advocate for what you want and need. Black, [DEMOGRAPHIC_DATA], and other peopl…" at bounding box center [432, 217] width 629 height 514
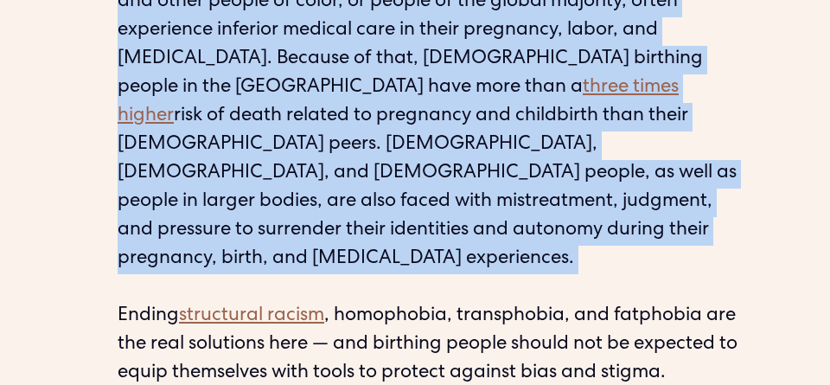
click at [297, 144] on li "Advocate for what you want and need. Black, [DEMOGRAPHIC_DATA], and other peopl…" at bounding box center [432, 217] width 629 height 514
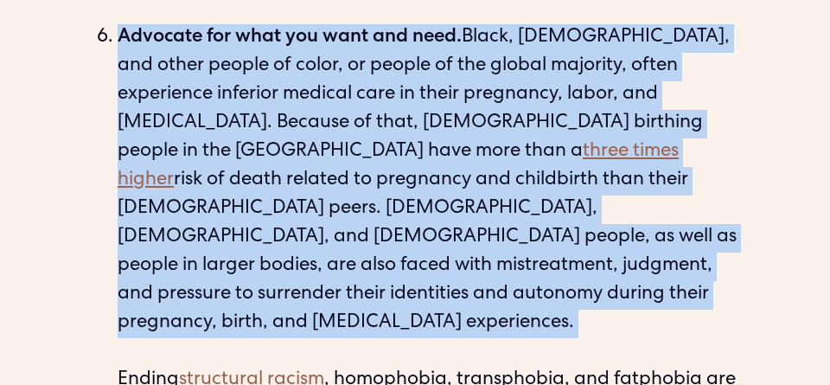
scroll to position [5944, 0]
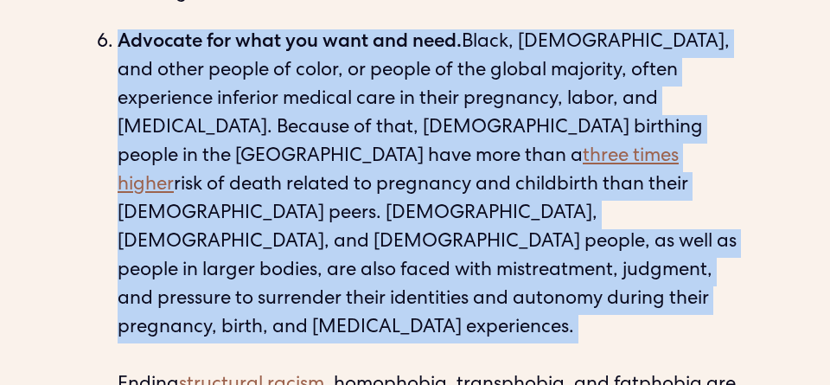
click at [405, 93] on li "Advocate for what you want and need. Black, [DEMOGRAPHIC_DATA], and other peopl…" at bounding box center [432, 286] width 629 height 514
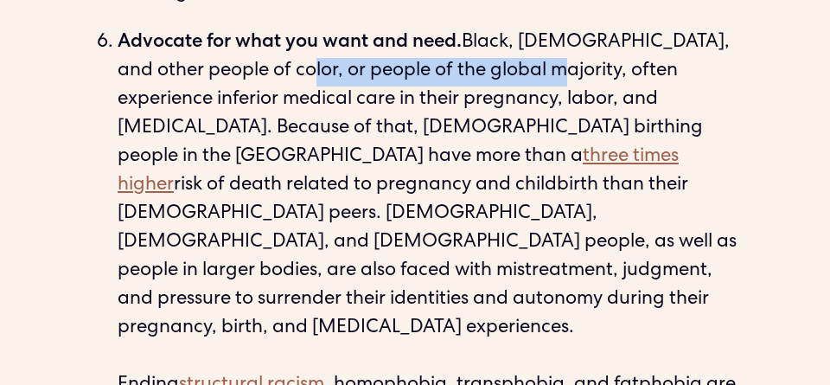
drag, startPoint x: 285, startPoint y: 74, endPoint x: 540, endPoint y: 73, distance: 255.0
click at [540, 73] on li "Advocate for what you want and need. Black, [DEMOGRAPHIC_DATA], and other peopl…" at bounding box center [432, 286] width 629 height 514
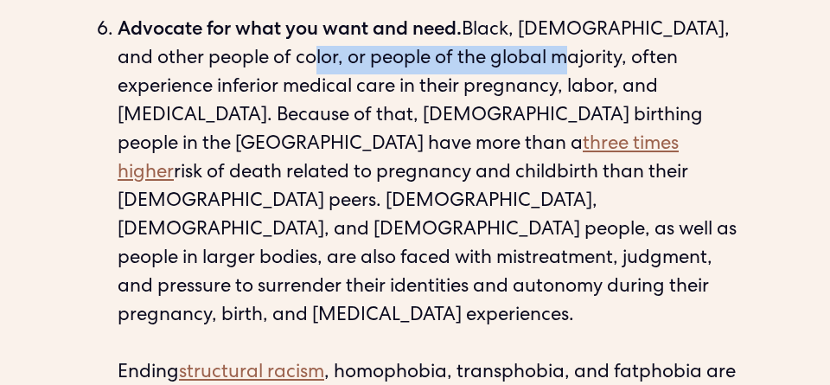
scroll to position [5958, 0]
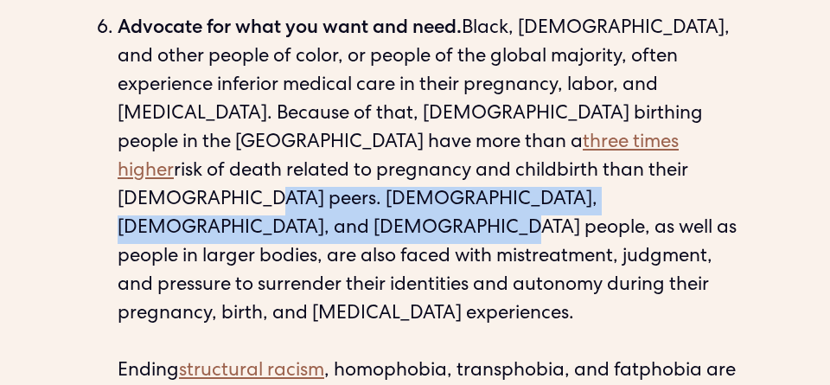
drag, startPoint x: 319, startPoint y: 172, endPoint x: 319, endPoint y: 195, distance: 23.3
click at [319, 195] on li "Advocate for what you want and need. Black, [DEMOGRAPHIC_DATA], and other peopl…" at bounding box center [432, 273] width 629 height 514
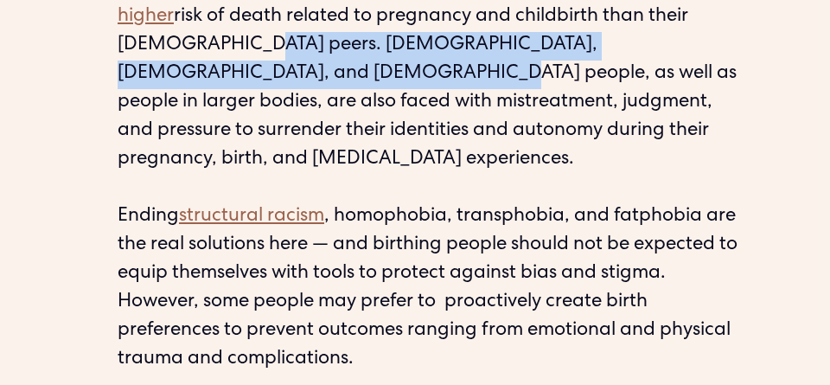
scroll to position [6114, 0]
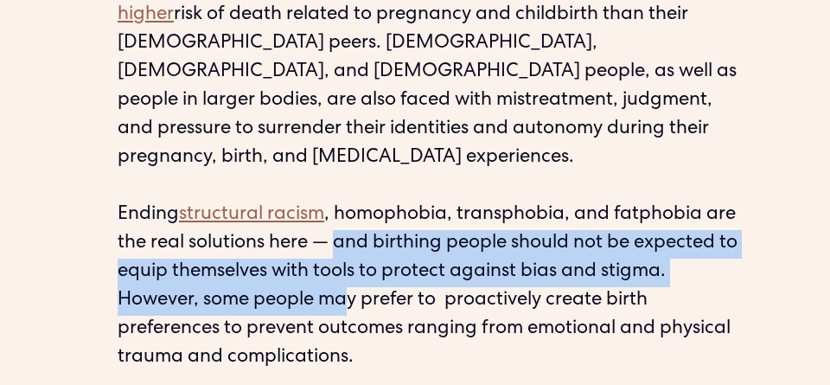
drag, startPoint x: 341, startPoint y: 191, endPoint x: 344, endPoint y: 226, distance: 35.5
click at [344, 226] on li "Advocate for what you want and need. Black, [DEMOGRAPHIC_DATA], and other peopl…" at bounding box center [432, 116] width 629 height 514
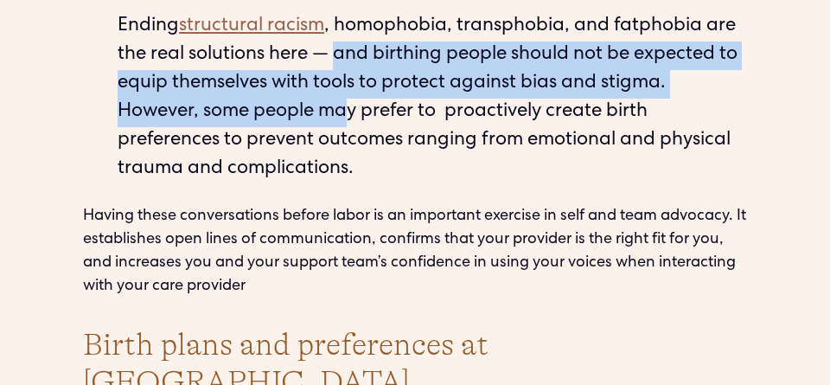
scroll to position [6303, 0]
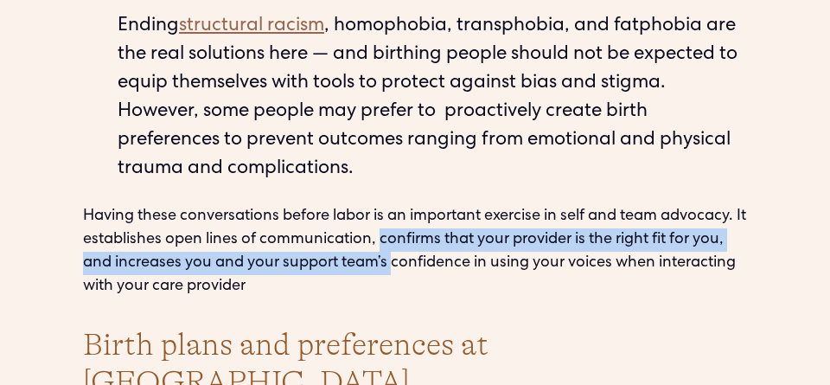
drag, startPoint x: 392, startPoint y: 183, endPoint x: 392, endPoint y: 195, distance: 11.2
click at [392, 205] on p "Having these conversations before labor is an important exercise in self and te…" at bounding box center [415, 251] width 664 height 93
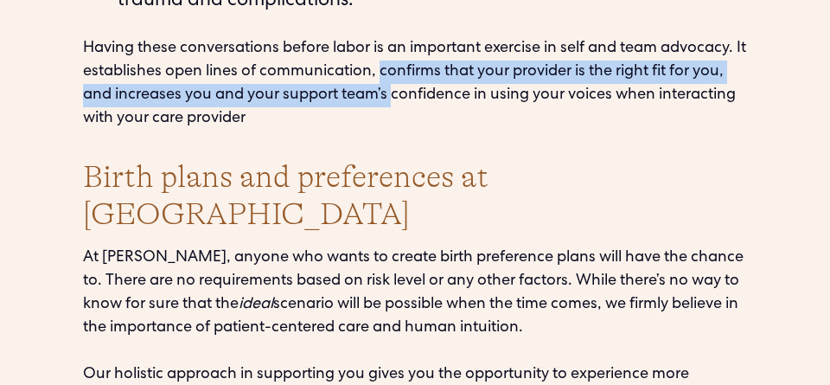
scroll to position [6472, 0]
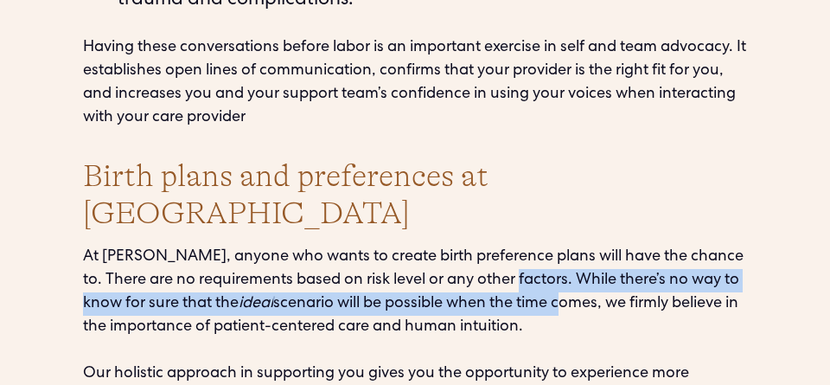
drag, startPoint x: 505, startPoint y: 186, endPoint x: 502, endPoint y: 204, distance: 18.3
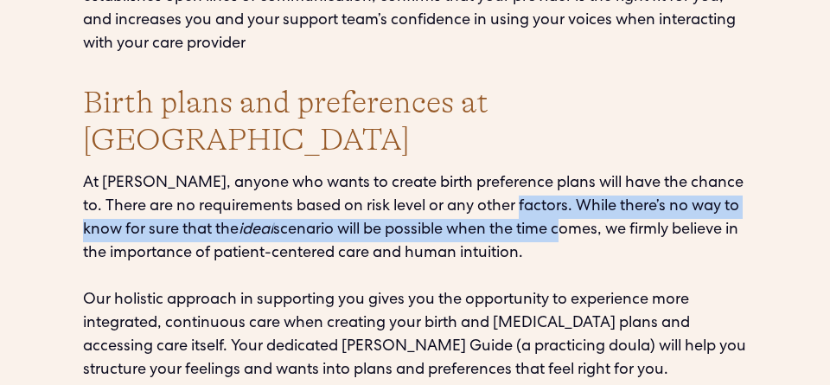
scroll to position [6567, 0]
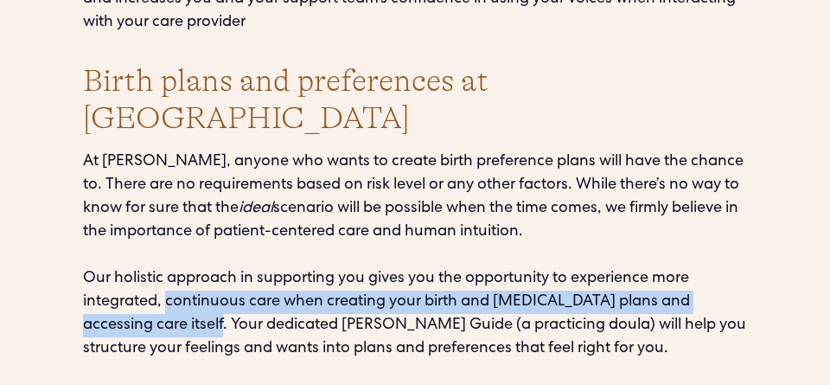
drag, startPoint x: 169, startPoint y: 207, endPoint x: 174, endPoint y: 225, distance: 17.8
click at [174, 225] on p "At [PERSON_NAME], anyone who wants to create birth preference plans will have t…" at bounding box center [415, 313] width 664 height 327
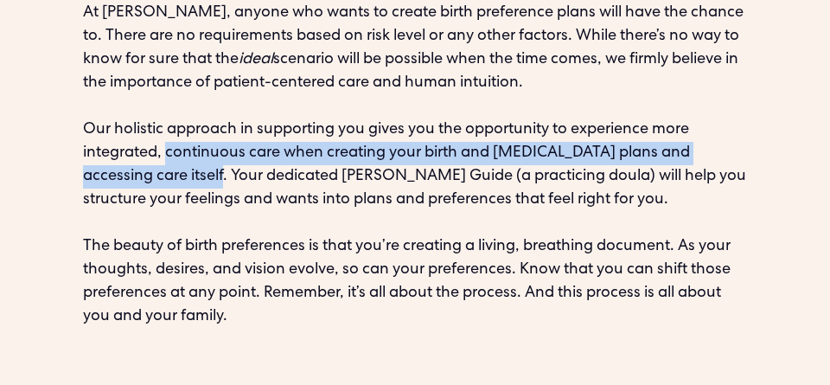
scroll to position [6716, 0]
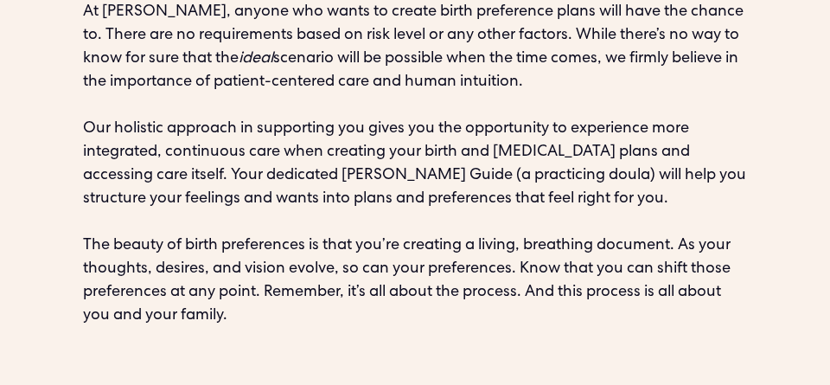
click at [235, 154] on p "At [PERSON_NAME], anyone who wants to create birth preference plans will have t…" at bounding box center [415, 164] width 664 height 327
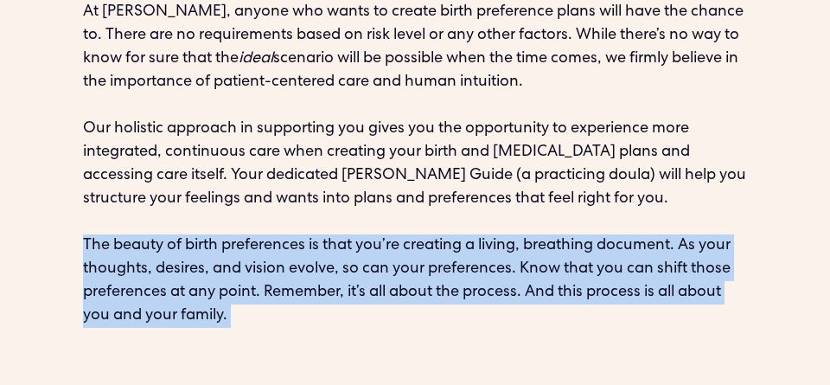
click at [235, 154] on p "At [PERSON_NAME], anyone who wants to create birth preference plans will have t…" at bounding box center [415, 164] width 664 height 327
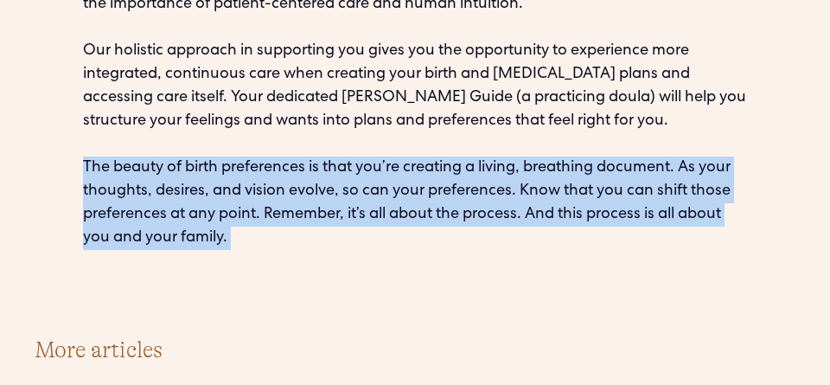
scroll to position [6793, 0]
